Goal: Complete application form: Complete application form

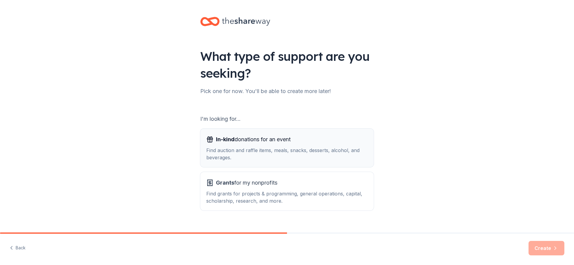
click at [262, 143] on span "In-kind donations for an event" at bounding box center [253, 140] width 75 height 10
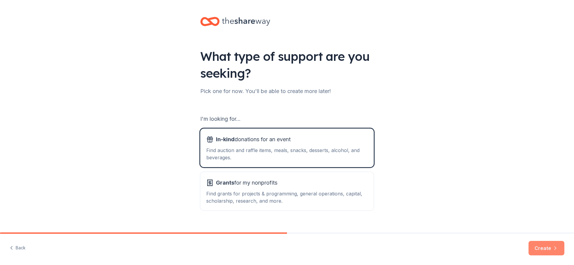
click at [544, 247] on button "Create" at bounding box center [547, 248] width 36 height 14
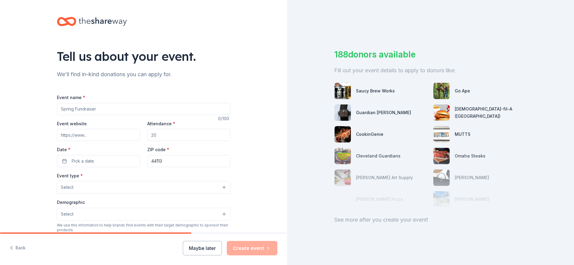
click at [97, 112] on input "Event name *" at bounding box center [144, 109] width 174 height 12
type input "Cebebrity Bartender"
drag, startPoint x: 158, startPoint y: 134, endPoint x: 149, endPoint y: 135, distance: 9.1
click at [149, 135] on input "Attendance *" at bounding box center [188, 135] width 83 height 12
drag, startPoint x: 149, startPoint y: 134, endPoint x: 163, endPoint y: 136, distance: 13.9
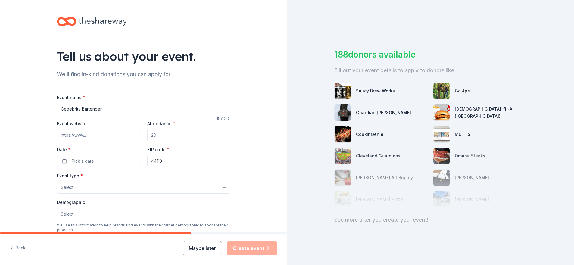
click at [163, 136] on input "Attendance *" at bounding box center [188, 135] width 83 height 12
click at [159, 135] on input "Attendance *" at bounding box center [188, 135] width 83 height 12
type input "250"
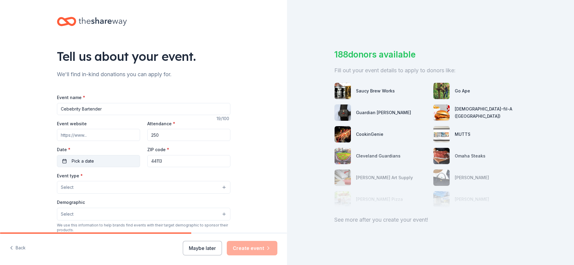
click at [87, 161] on span "Pick a date" at bounding box center [83, 161] width 22 height 7
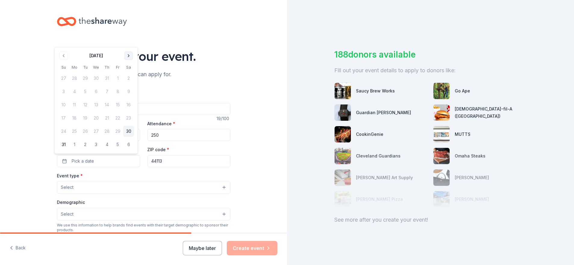
click at [127, 56] on button "Go to next month" at bounding box center [128, 56] width 8 height 8
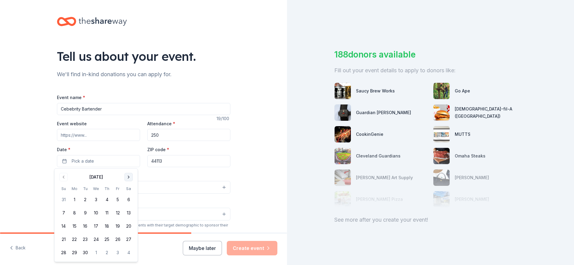
click at [128, 175] on button "Go to next month" at bounding box center [128, 177] width 8 height 8
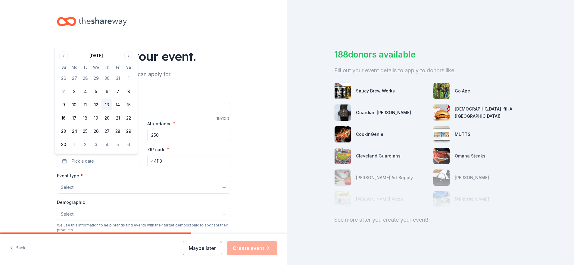
click at [106, 105] on button "13" at bounding box center [107, 104] width 11 height 11
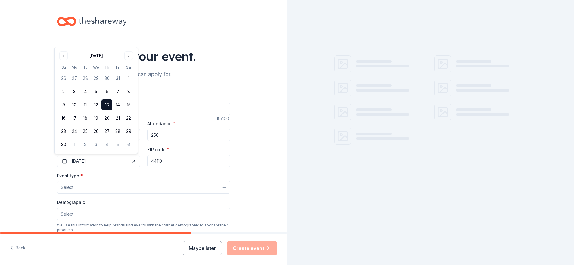
click at [176, 161] on input "44113" at bounding box center [188, 161] width 83 height 12
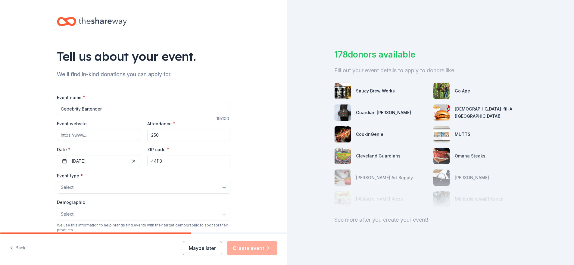
paste input "https://my.onecause.com/event/organizations/e52d65a4-8d54-4253-8ce2-fc8bdb5a621…"
type input "https://my.onecause.com/event/organizations/e52d65a4-8d54-4253-8ce2-fc8bdb5a621…"
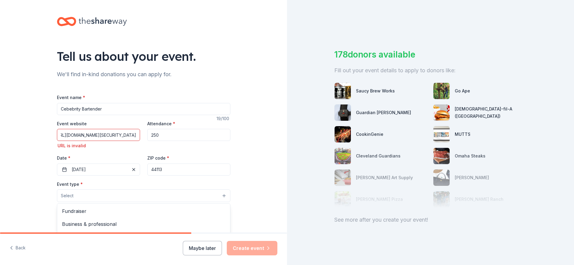
click at [127, 189] on div "Event type * Select Fundraiser Business & professional Food & drink Health & we…" at bounding box center [144, 191] width 174 height 22
click at [70, 209] on span "Fundraiser" at bounding box center [143, 211] width 163 height 8
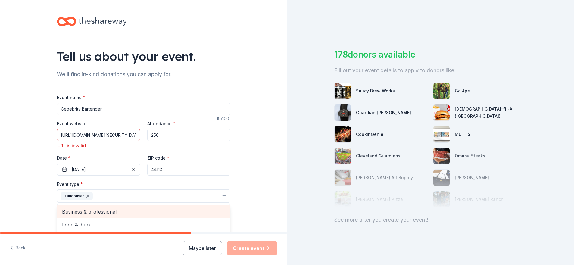
scroll to position [7, 0]
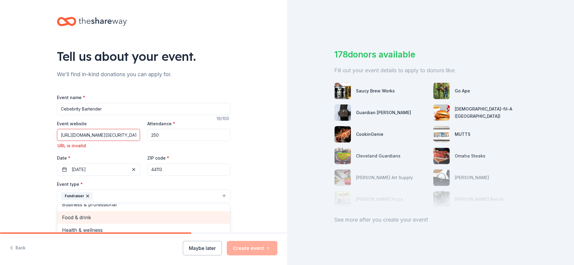
click at [81, 216] on span "Food & drink" at bounding box center [143, 218] width 163 height 8
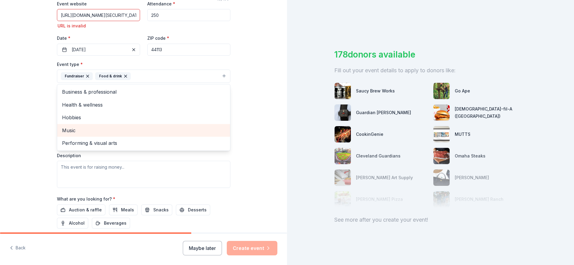
scroll to position [121, 0]
click at [89, 164] on div "Event type * Fundraiser Food & drink Business & professional Health & wellness …" at bounding box center [144, 123] width 174 height 127
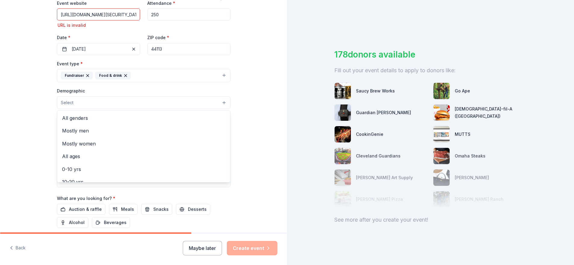
click at [80, 103] on button "Select" at bounding box center [144, 102] width 174 height 13
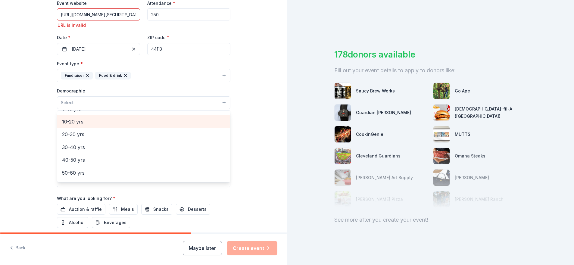
scroll to position [0, 0]
click at [77, 115] on span "All genders" at bounding box center [143, 118] width 163 height 8
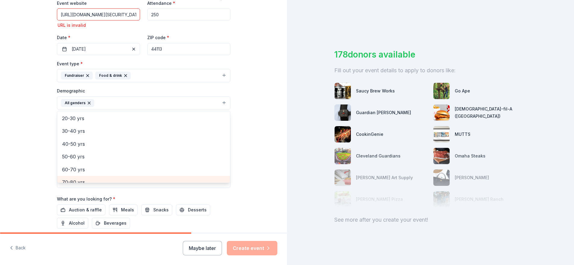
scroll to position [54, 0]
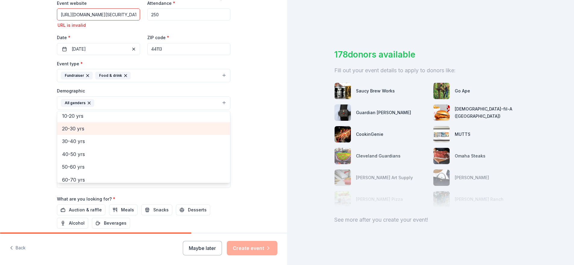
click at [77, 130] on span "20-30 yrs" at bounding box center [143, 129] width 163 height 8
click at [77, 130] on span "30-40 yrs" at bounding box center [143, 129] width 163 height 8
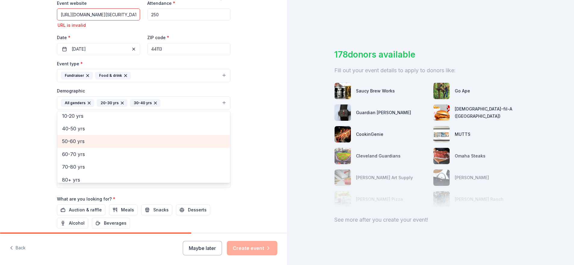
click at [77, 141] on span "50-60 yrs" at bounding box center [143, 141] width 163 height 8
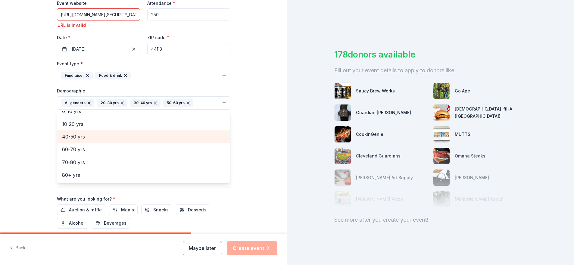
scroll to position [46, 0]
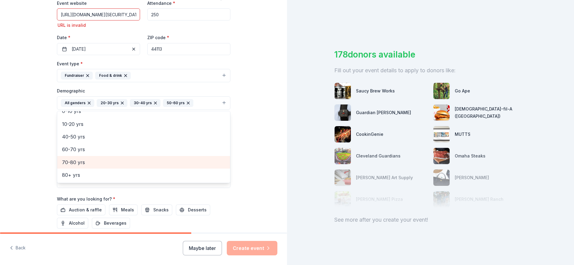
click at [75, 161] on span "70-80 yrs" at bounding box center [143, 162] width 163 height 8
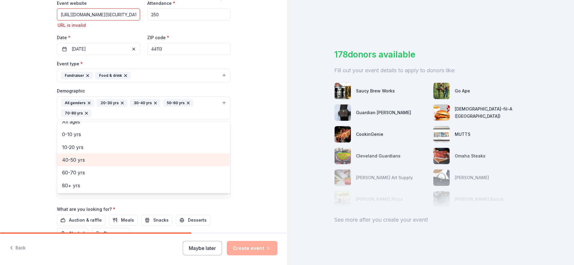
scroll to position [33, 0]
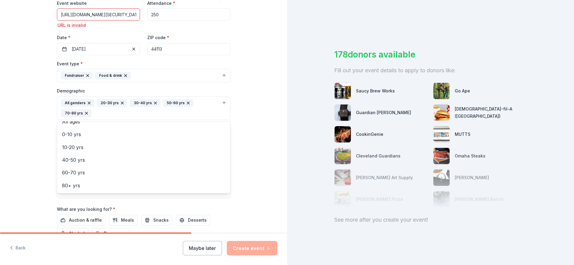
click at [247, 135] on div "Tell us about your event. We'll find in-kind donations you can apply for. Event…" at bounding box center [143, 89] width 287 height 421
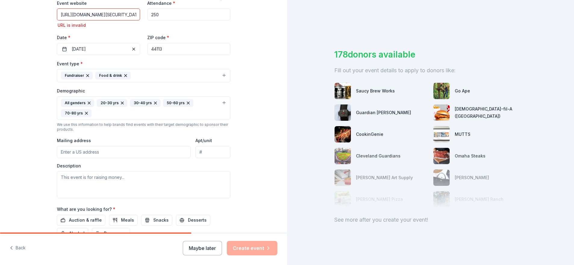
click at [111, 153] on input "Mailing address" at bounding box center [124, 152] width 134 height 12
type input "2814 Detroit Avenue"
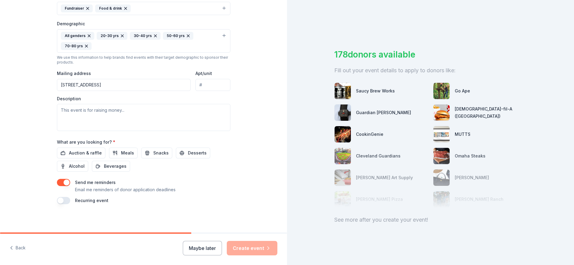
scroll to position [188, 0]
click at [140, 112] on textarea at bounding box center [144, 116] width 174 height 27
click at [128, 112] on textarea at bounding box center [144, 116] width 174 height 27
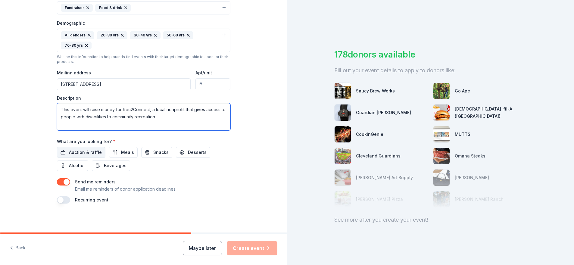
type textarea "This event will raise money for Rec2Connect, a local nonprofit that gives acces…"
click at [83, 151] on span "Auction & raffle" at bounding box center [85, 152] width 33 height 7
click at [67, 180] on button "button" at bounding box center [63, 181] width 13 height 7
click at [57, 199] on button "button" at bounding box center [63, 199] width 13 height 7
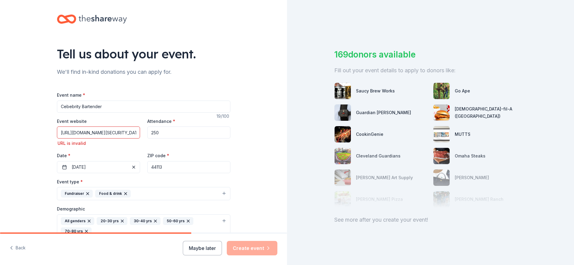
scroll to position [0, 0]
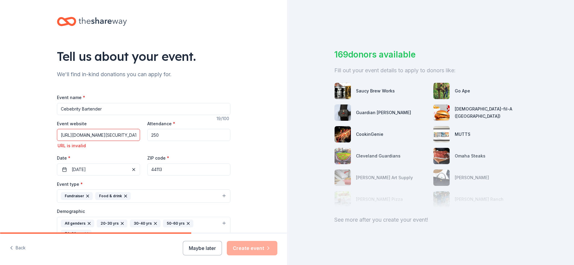
click at [113, 135] on input "https://my.onecause.com/event/organizations/e52d65a4-8d54-4253-8ce2-fc8bdb5a621…" at bounding box center [98, 135] width 83 height 12
drag, startPoint x: 57, startPoint y: 135, endPoint x: 150, endPoint y: 137, distance: 93.1
click at [150, 137] on div "Event website https://my.onecause.com/event/organizations/e52d65a4-8d54-4253-8c…" at bounding box center [144, 148] width 174 height 56
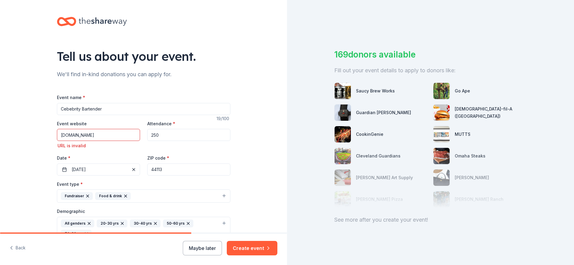
type input "www.rec2connect.org"
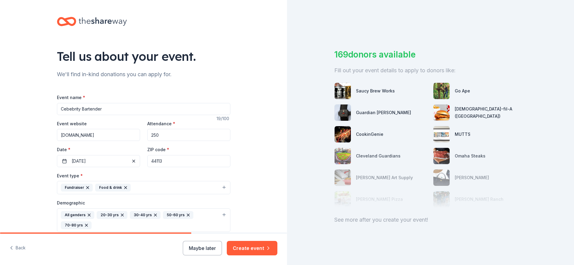
click at [244, 153] on div "Tell us about your event. We'll find in-kind donations you can apply for. Event…" at bounding box center [143, 217] width 287 height 434
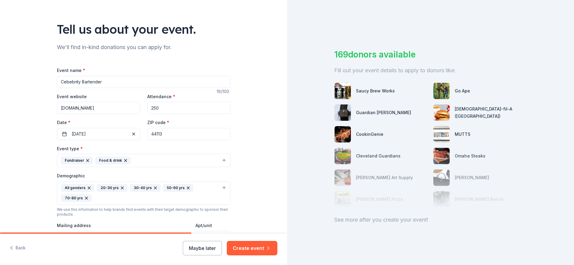
scroll to position [21, 0]
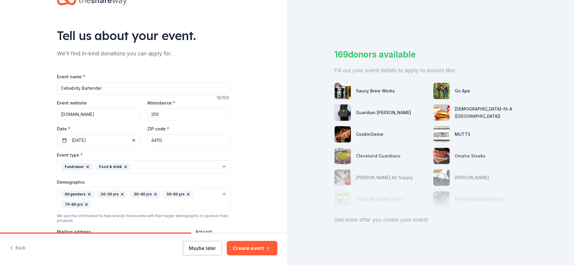
click at [66, 88] on input "Cebebrity Bartender" at bounding box center [144, 88] width 174 height 12
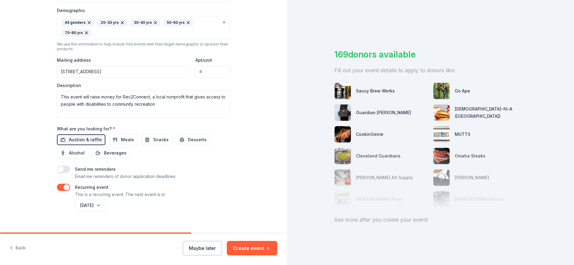
scroll to position [202, 0]
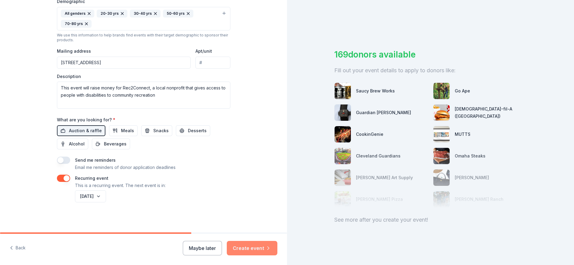
type input "Celebrity Bartender"
click at [247, 248] on button "Create event" at bounding box center [252, 248] width 51 height 14
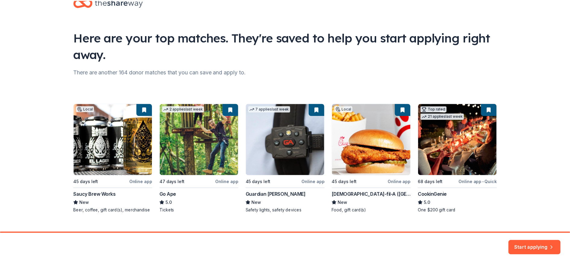
scroll to position [29, 0]
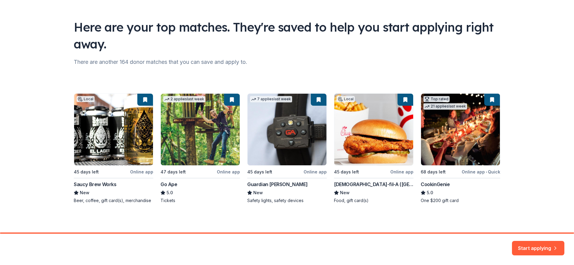
click at [136, 171] on div "Local 45 days left Online app Saucy Brew Works New Beer, coffee, gift card(s), …" at bounding box center [287, 148] width 427 height 110
click at [534, 243] on button "Start applying" at bounding box center [538, 244] width 52 height 14
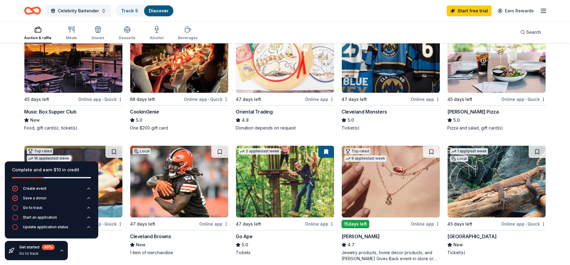
scroll to position [90, 0]
click at [95, 99] on div "Online app • Quick" at bounding box center [100, 99] width 45 height 8
click at [521, 100] on div "Online app • Quick" at bounding box center [523, 99] width 45 height 8
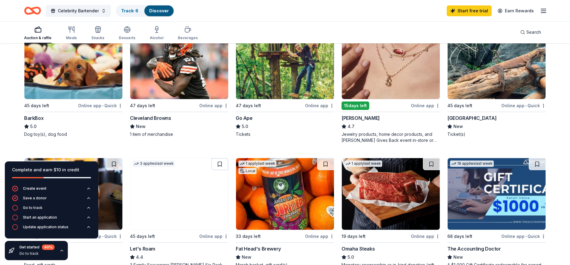
scroll to position [211, 0]
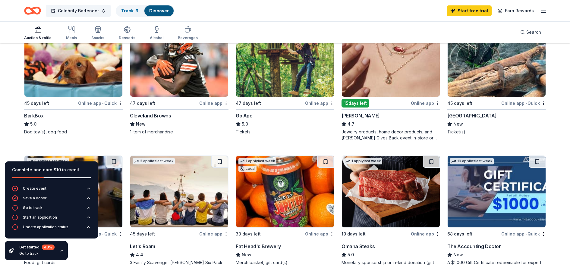
click at [101, 103] on div "Online app • Quick" at bounding box center [100, 103] width 45 height 8
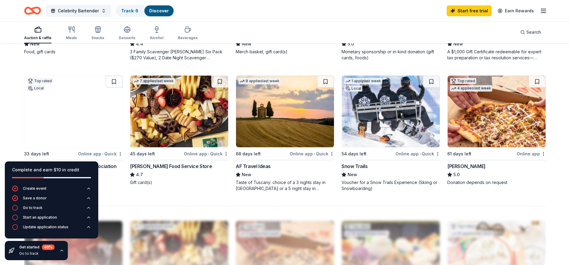
scroll to position [452, 0]
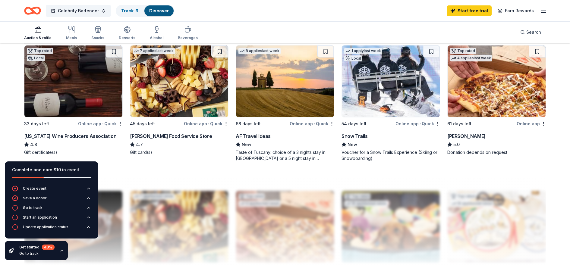
click at [97, 124] on div "Online app • Quick" at bounding box center [100, 124] width 45 height 8
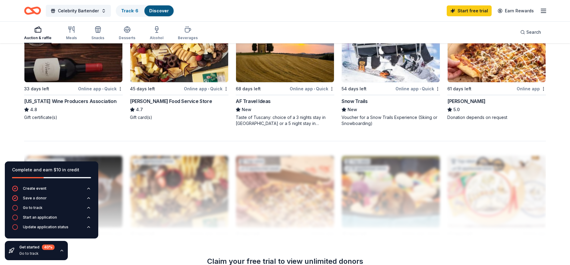
scroll to position [484, 0]
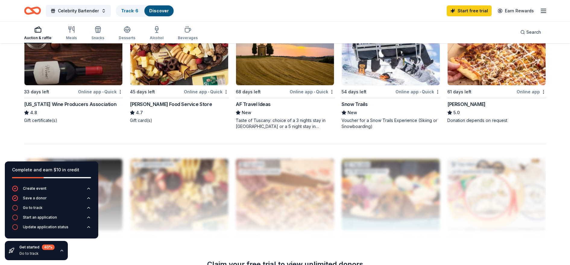
click at [184, 118] on div "Gift card(s)" at bounding box center [179, 120] width 99 height 6
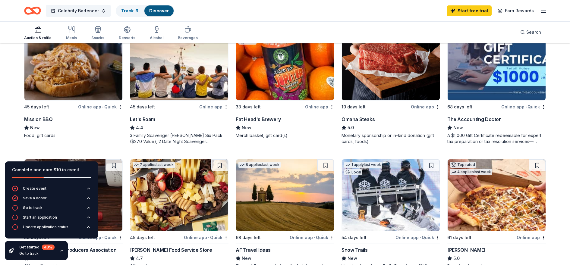
scroll to position [333, 0]
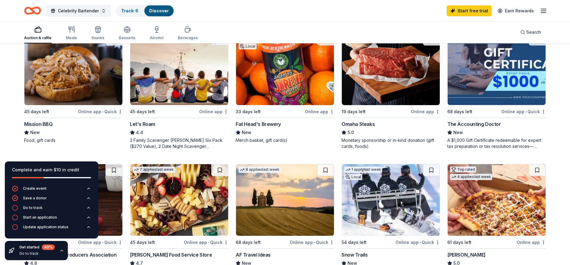
click at [256, 124] on div "Fat Head's Brewery" at bounding box center [258, 124] width 45 height 7
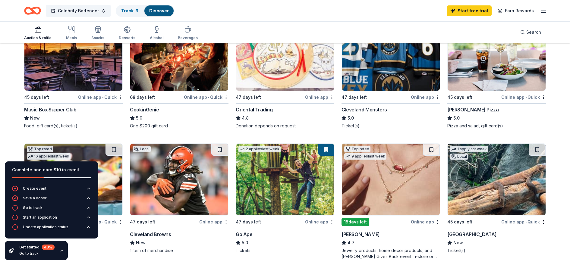
scroll to position [0, 0]
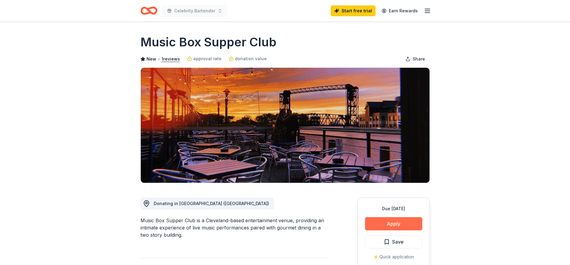
click at [400, 222] on button "Apply" at bounding box center [393, 223] width 57 height 13
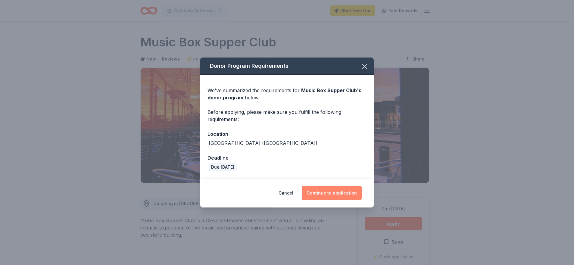
click at [328, 195] on button "Continue to application" at bounding box center [332, 193] width 60 height 14
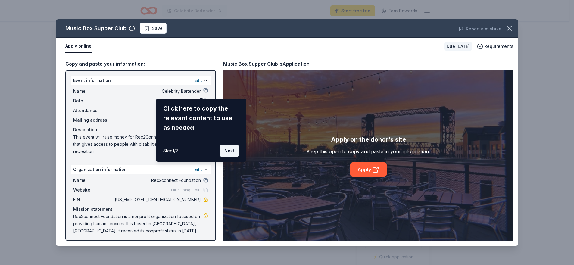
click at [227, 149] on button "Next" at bounding box center [230, 151] width 20 height 12
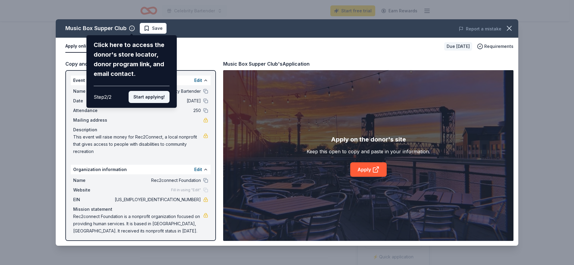
click at [148, 97] on button "Start applying!" at bounding box center [149, 97] width 41 height 12
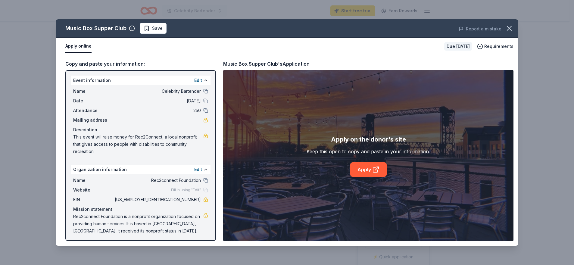
click at [192, 190] on span "Fill in using "Edit"" at bounding box center [186, 190] width 30 height 5
click at [194, 80] on button "Edit" at bounding box center [198, 80] width 8 height 7
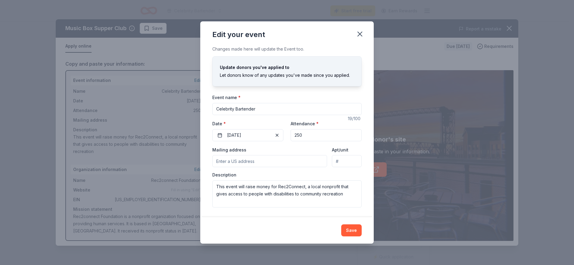
click at [236, 165] on input "Mailing address" at bounding box center [269, 161] width 115 height 12
type input "2814 Detroit Avenue, Cleveland, OH, 44113"
click at [354, 231] on button "Save" at bounding box center [351, 230] width 20 height 12
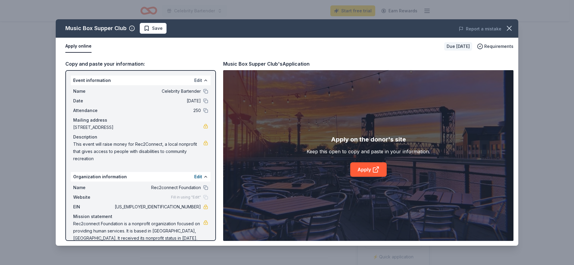
click at [196, 80] on button "Edit" at bounding box center [198, 80] width 8 height 7
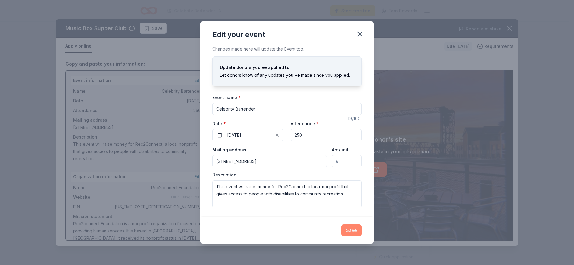
click at [353, 229] on button "Save" at bounding box center [351, 230] width 20 height 12
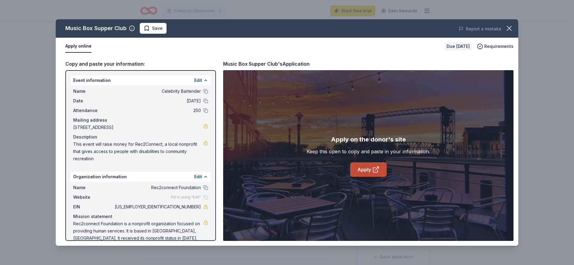
click at [363, 168] on link "Apply" at bounding box center [368, 169] width 36 height 14
click at [153, 24] on button "Save" at bounding box center [153, 28] width 27 height 11
click at [509, 25] on icon "button" at bounding box center [509, 28] width 8 height 8
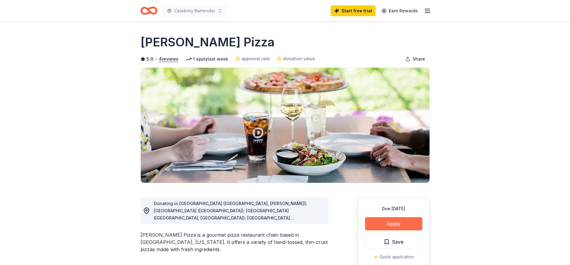
click at [393, 222] on button "Apply" at bounding box center [393, 223] width 57 height 13
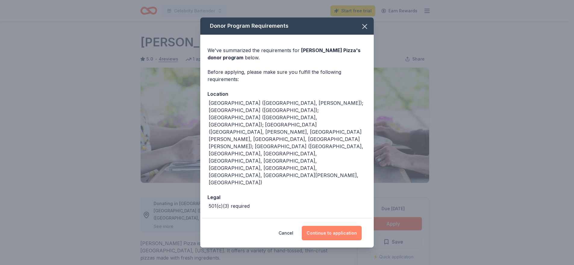
click at [325, 226] on button "Continue to application" at bounding box center [332, 233] width 60 height 14
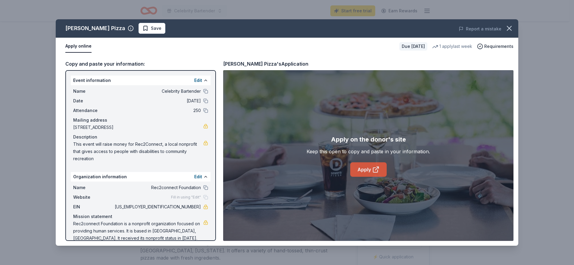
click at [366, 167] on link "Apply" at bounding box center [368, 169] width 36 height 14
click at [373, 172] on icon at bounding box center [375, 170] width 5 height 5
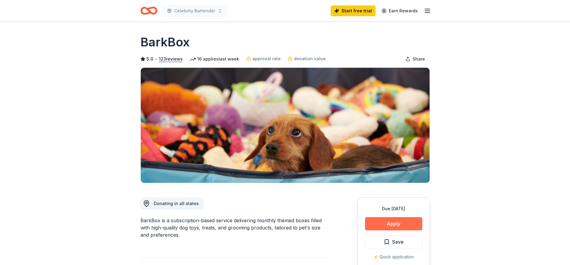
click at [389, 224] on button "Apply" at bounding box center [393, 223] width 57 height 13
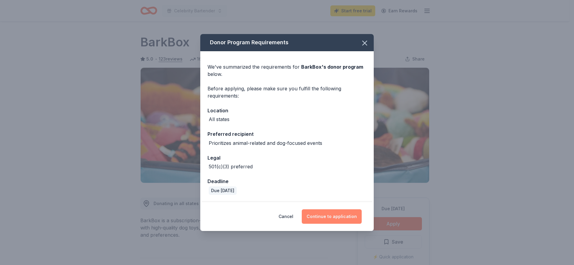
click at [331, 216] on button "Continue to application" at bounding box center [332, 216] width 60 height 14
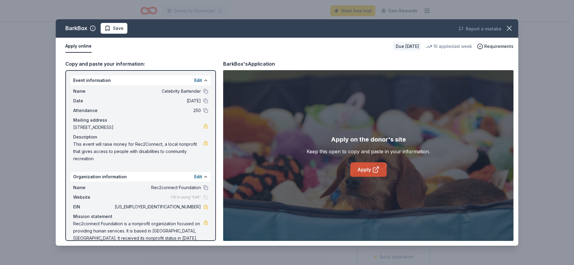
click at [365, 171] on link "Apply" at bounding box center [368, 169] width 36 height 14
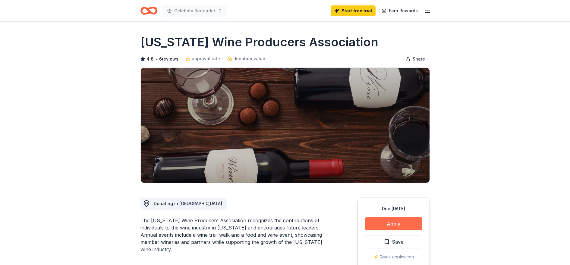
click at [390, 221] on button "Apply" at bounding box center [393, 223] width 57 height 13
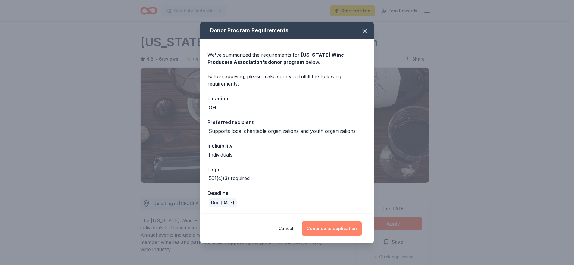
click at [335, 230] on button "Continue to application" at bounding box center [332, 228] width 60 height 14
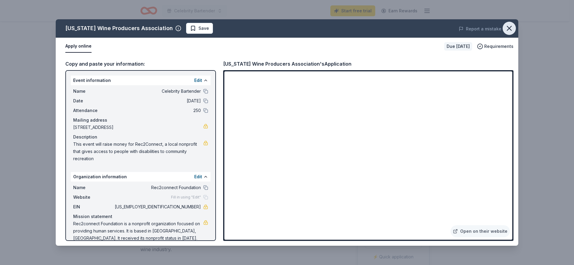
click at [511, 25] on icon "button" at bounding box center [509, 28] width 8 height 8
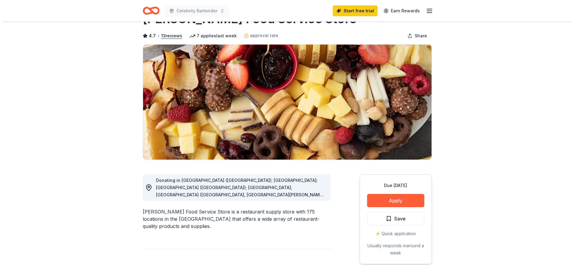
scroll to position [30, 0]
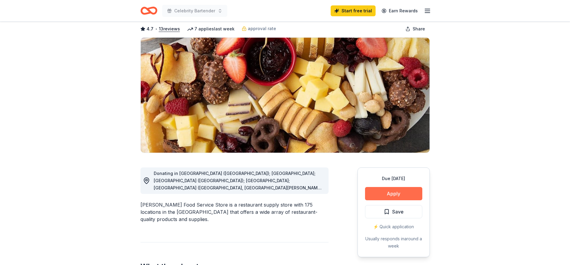
click at [401, 191] on button "Apply" at bounding box center [393, 193] width 57 height 13
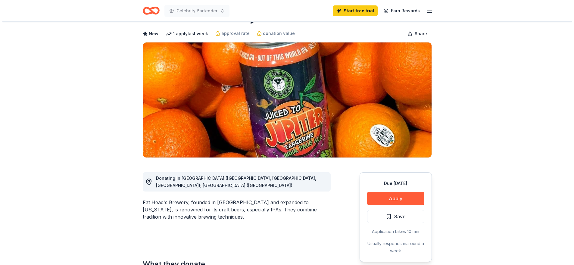
scroll to position [60, 0]
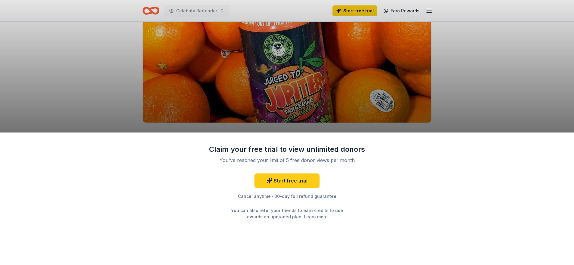
click at [394, 162] on div "Claim your free trial to view unlimited donors You've reached your limit of 5 f…" at bounding box center [287, 199] width 574 height 133
